Goal: Find specific page/section: Find specific page/section

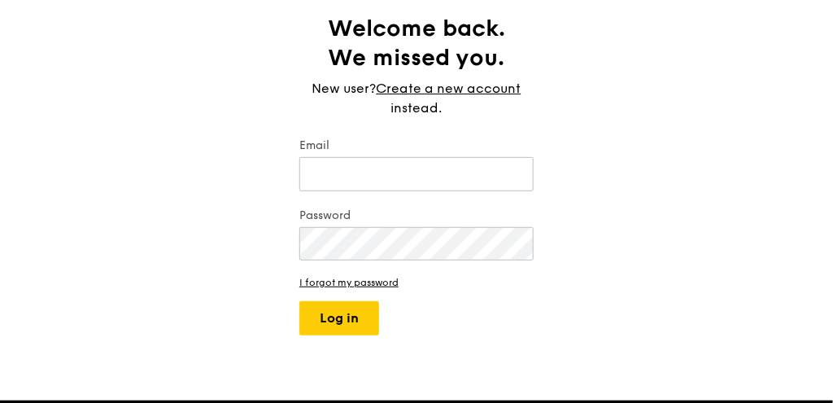
scroll to position [81, 0]
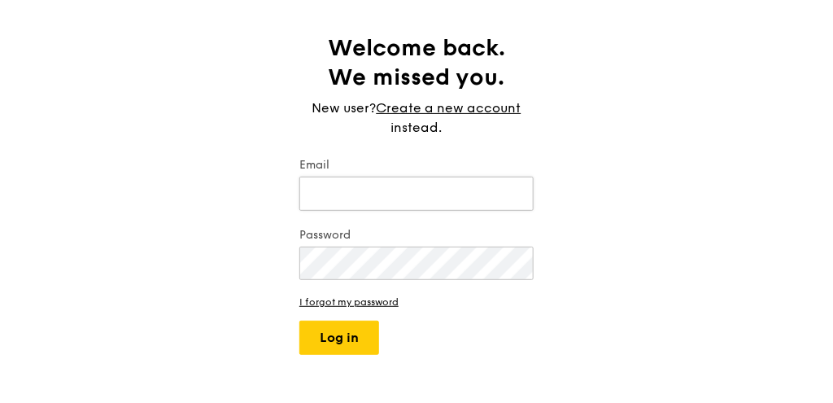
click at [516, 197] on input "Email" at bounding box center [416, 194] width 234 height 34
type input "miranda.hau@givaudan.com"
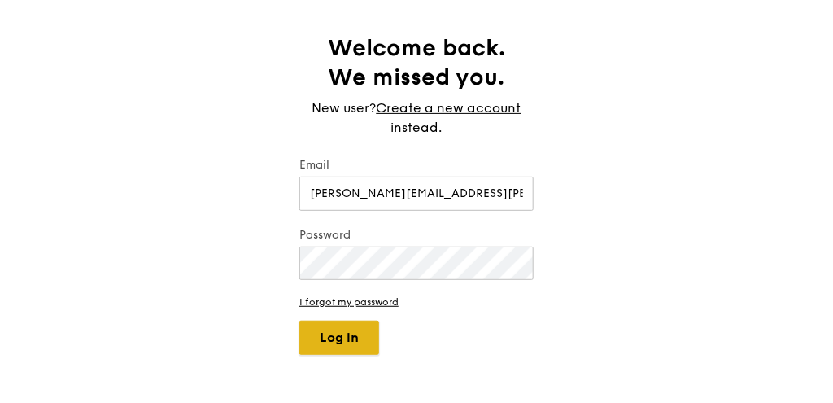
click at [371, 342] on button "Log in" at bounding box center [339, 337] width 80 height 34
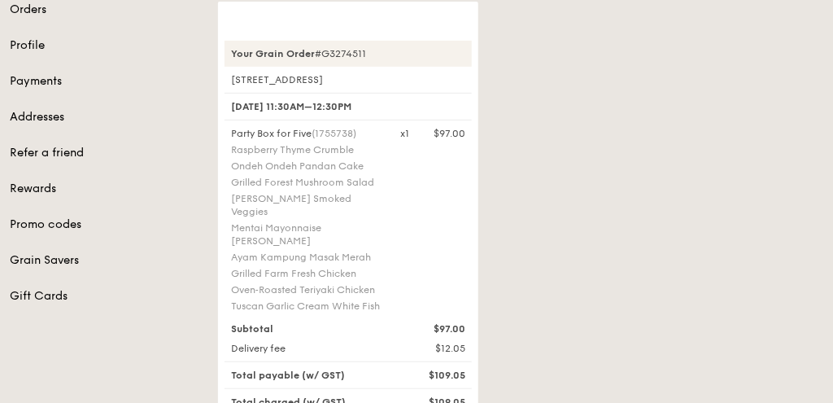
scroll to position [81, 0]
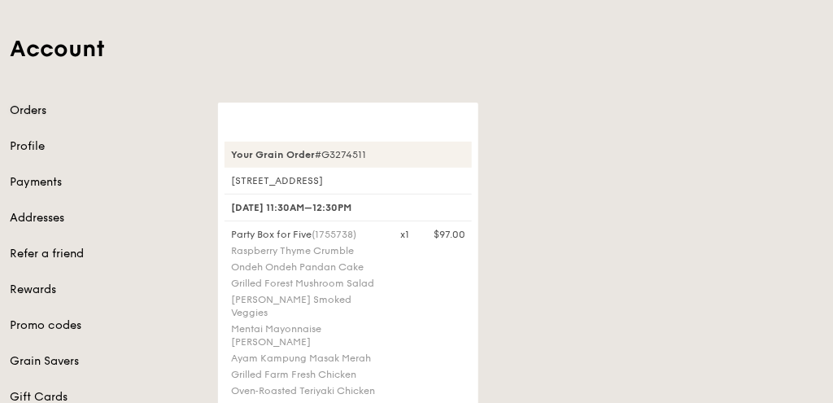
click at [54, 108] on link "Orders" at bounding box center [104, 110] width 189 height 16
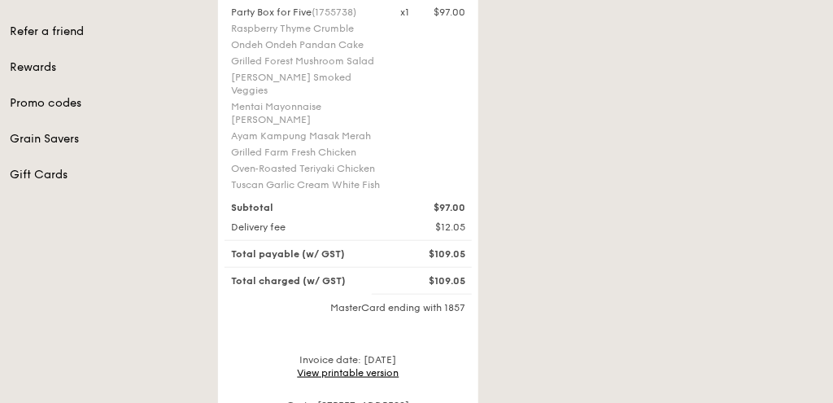
scroll to position [325, 0]
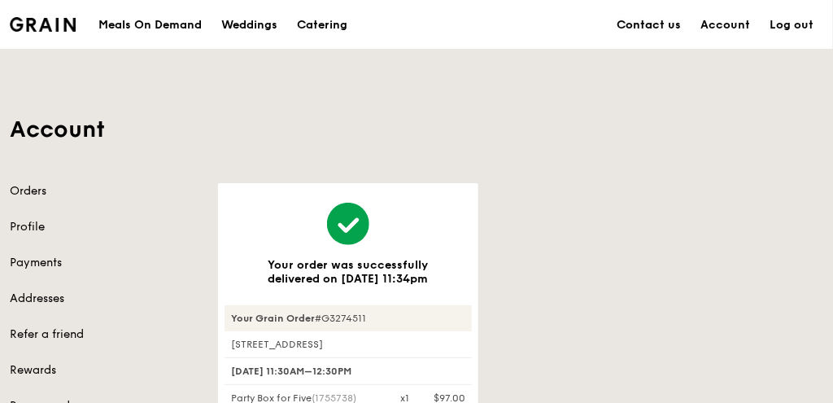
click at [672, 22] on link "Contact us" at bounding box center [649, 25] width 84 height 49
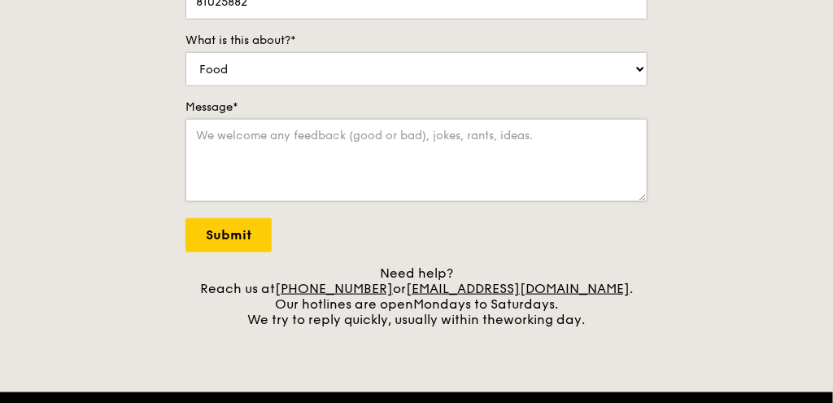
scroll to position [488, 0]
